Goal: Register for event/course

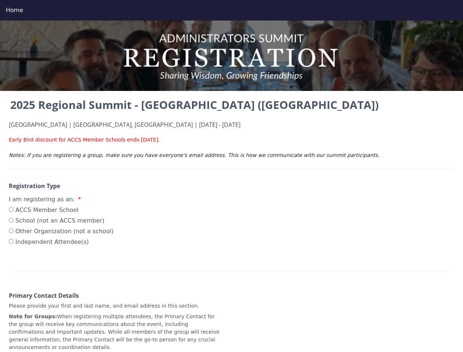
click at [231, 10] on div "Home" at bounding box center [231, 10] width 451 height 9
click at [11, 210] on input "ACCS Member School" at bounding box center [11, 209] width 5 height 5
radio input "true"
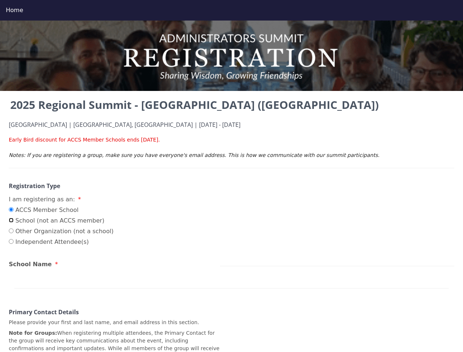
click at [11, 220] on input "School (not an ACCS member)" at bounding box center [11, 220] width 5 height 5
radio input "true"
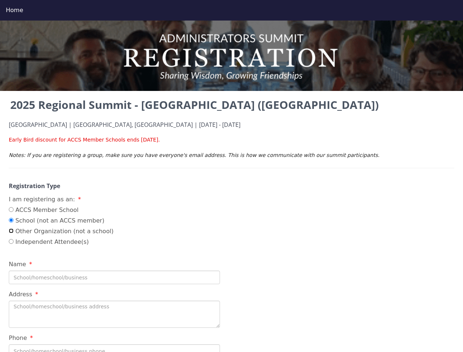
click at [11, 231] on input "Other Organization (not a school)" at bounding box center [11, 230] width 5 height 5
radio input "true"
click at [11, 242] on input "Independent Attendee(s)" at bounding box center [11, 241] width 5 height 5
radio input "true"
